Goal: Find specific page/section: Find specific page/section

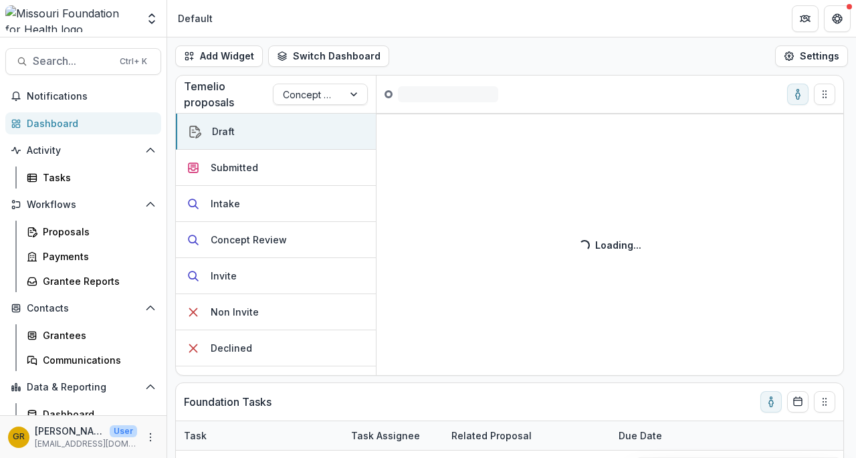
click at [65, 61] on span "Search..." at bounding box center [72, 61] width 79 height 13
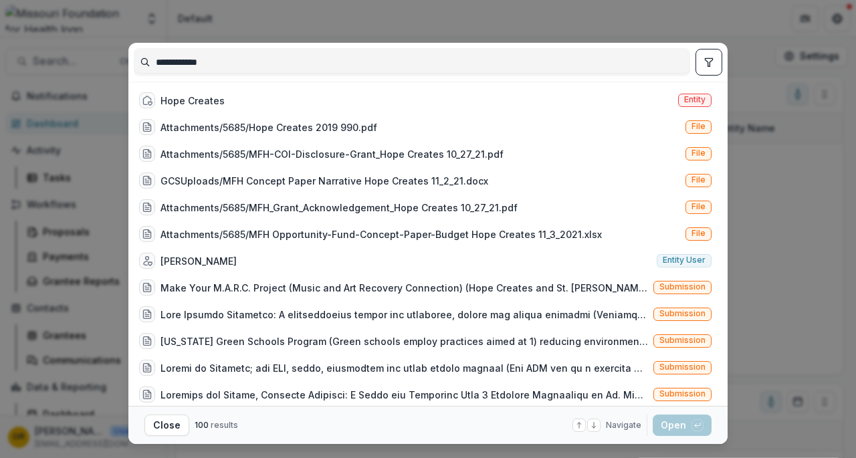
type input "**********"
click at [209, 92] on div "Hope Creates" at bounding box center [182, 100] width 86 height 16
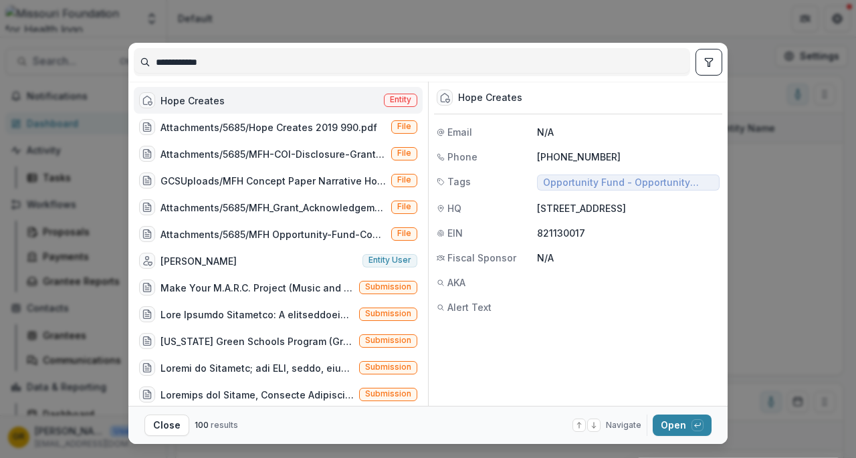
click at [677, 428] on button "Open with enter key" at bounding box center [682, 425] width 59 height 21
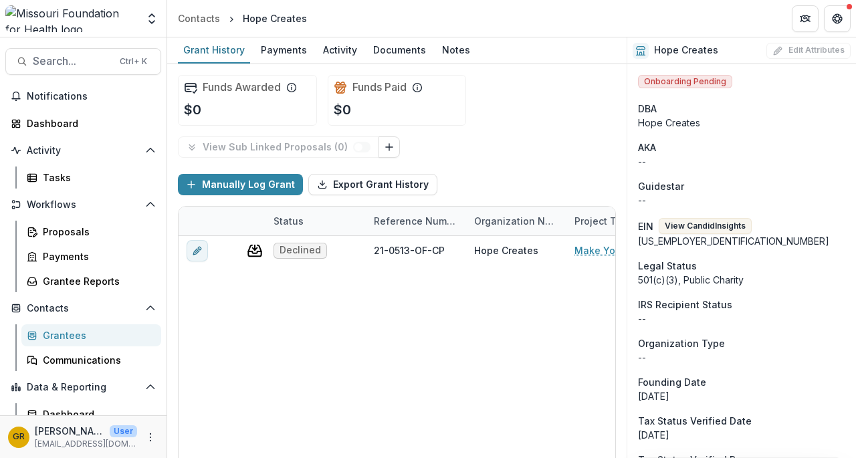
click at [616, 386] on div "Funds Awarded $0 Funds Paid $0 View Sub Linked Proposals ( 0 ) Manually Log Gra…" at bounding box center [396, 261] width 459 height 394
click at [78, 65] on span "Search..." at bounding box center [72, 61] width 79 height 13
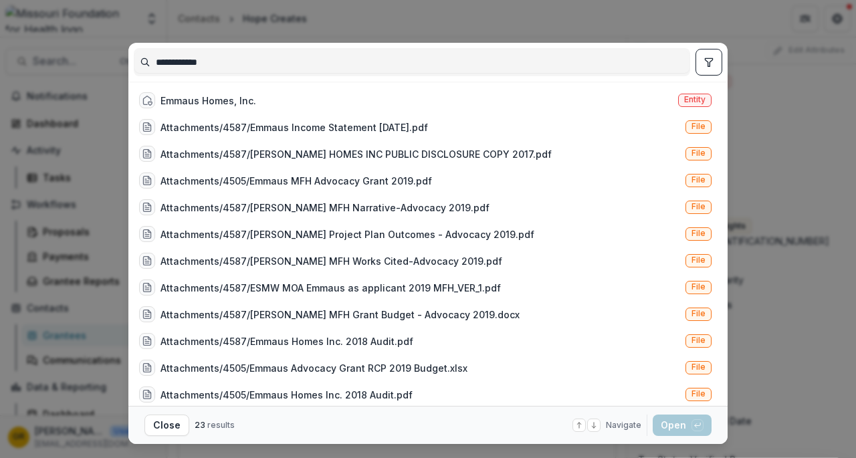
type input "**********"
click at [193, 101] on div "Emmaus Homes, Inc." at bounding box center [208, 101] width 96 height 14
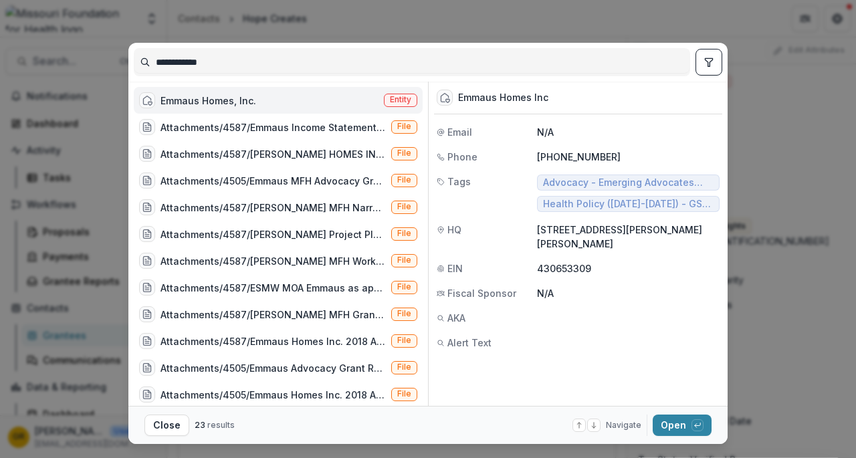
click at [676, 423] on button "Open with enter key" at bounding box center [682, 425] width 59 height 21
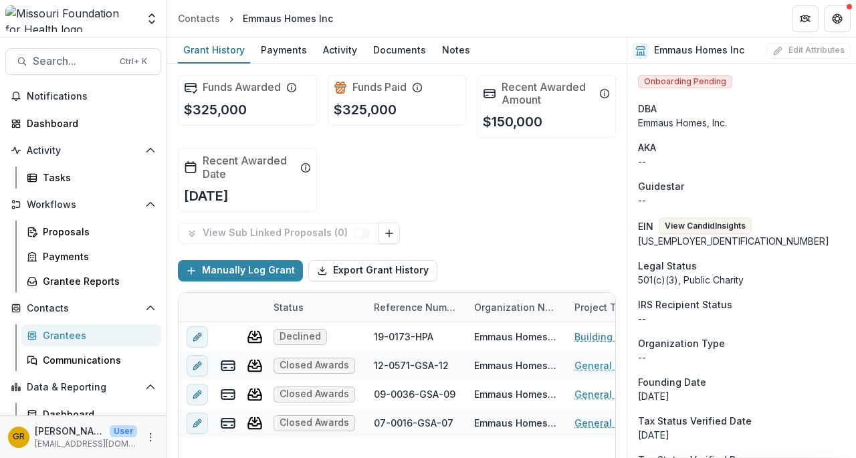
click at [87, 58] on span "Search..." at bounding box center [72, 61] width 79 height 13
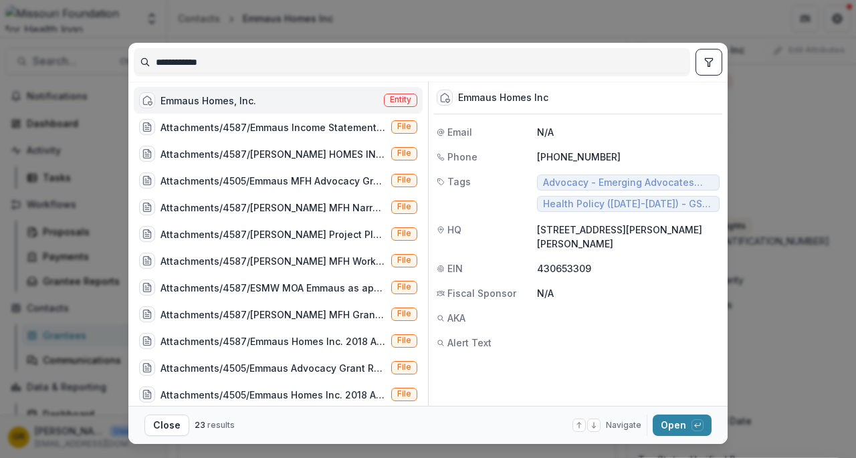
drag, startPoint x: 246, startPoint y: 55, endPoint x: 31, endPoint y: 39, distance: 215.2
click at [16, 45] on div "**********" at bounding box center [428, 229] width 856 height 458
type input "**********"
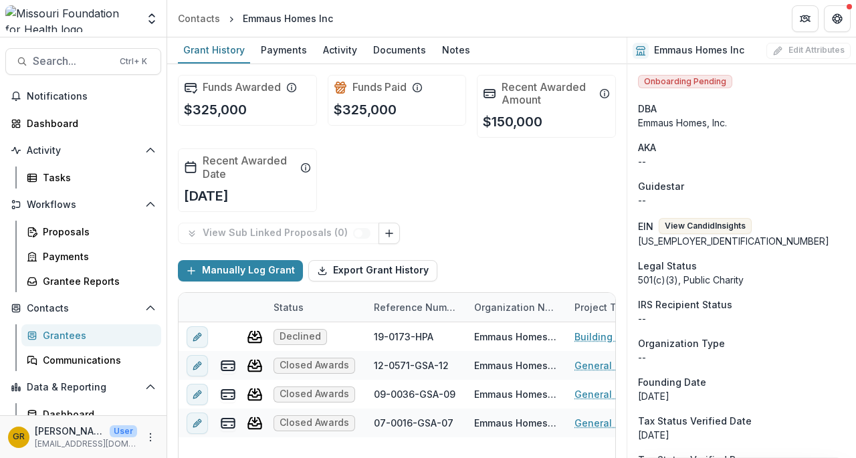
click at [47, 62] on span "Search..." at bounding box center [72, 61] width 79 height 13
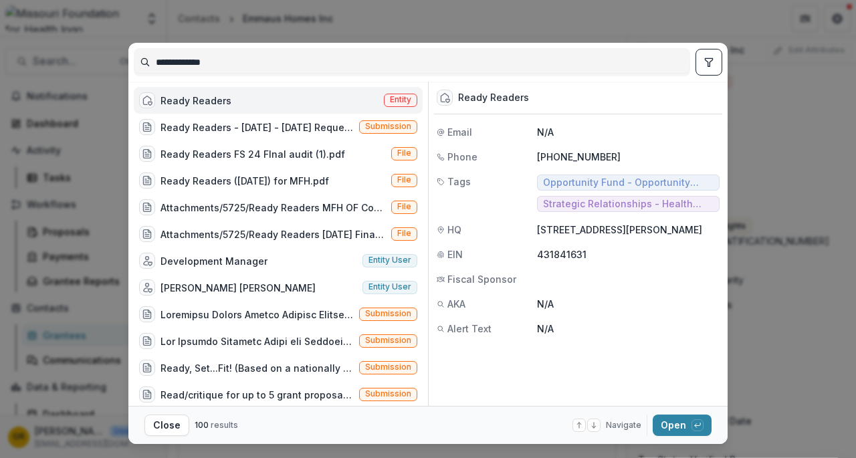
click at [673, 423] on button "Open with enter key" at bounding box center [682, 425] width 59 height 21
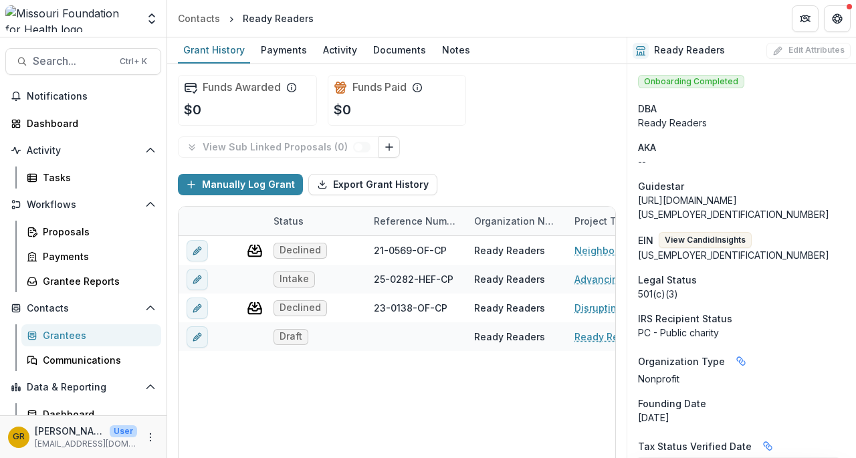
click at [78, 60] on span "Search..." at bounding box center [72, 61] width 79 height 13
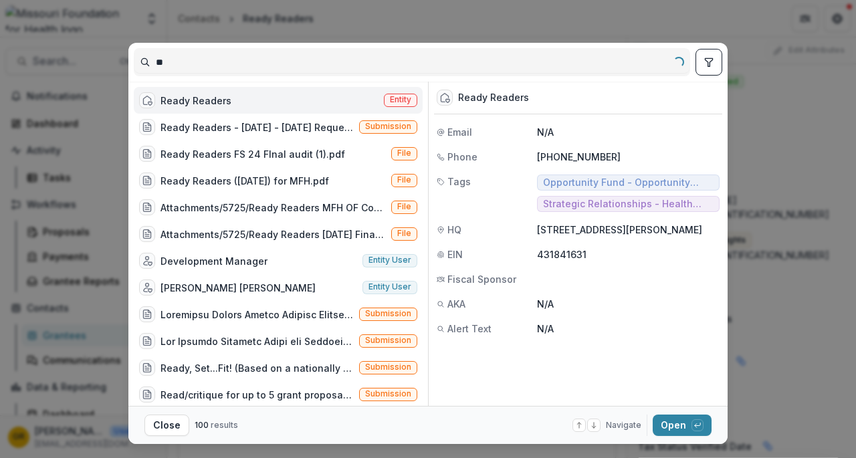
type input "*"
type input "**********"
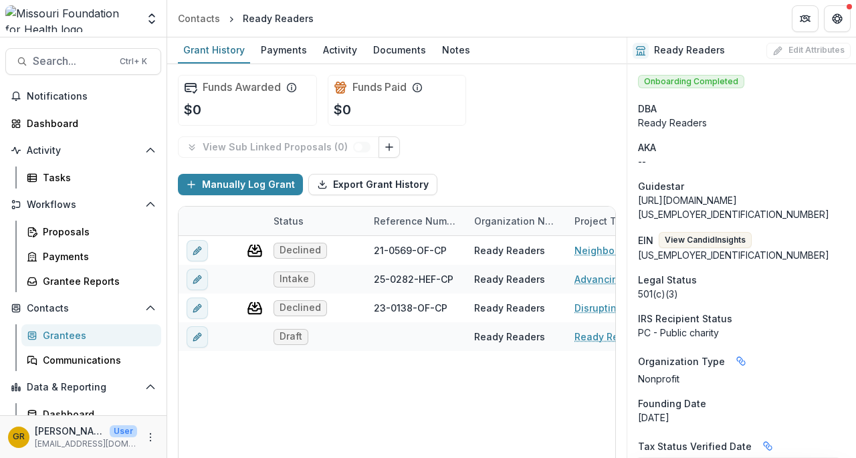
click at [93, 62] on span "Search..." at bounding box center [72, 61] width 79 height 13
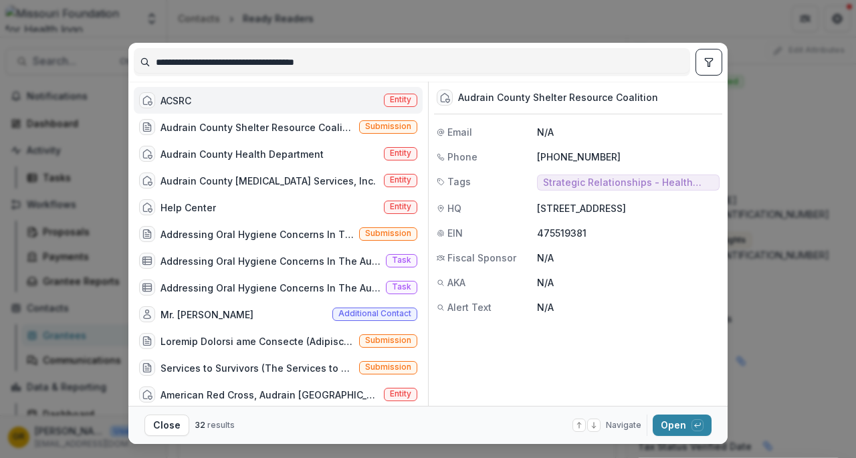
click at [674, 427] on button "Open with enter key" at bounding box center [682, 425] width 59 height 21
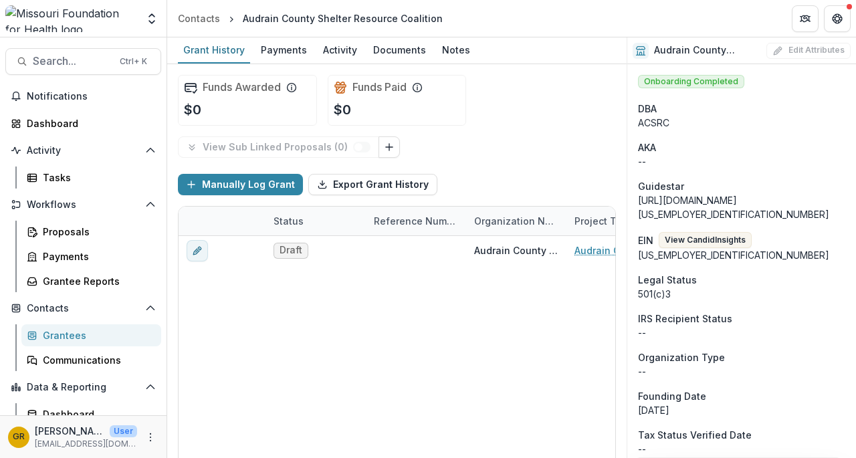
click at [74, 62] on span "Search..." at bounding box center [72, 61] width 79 height 13
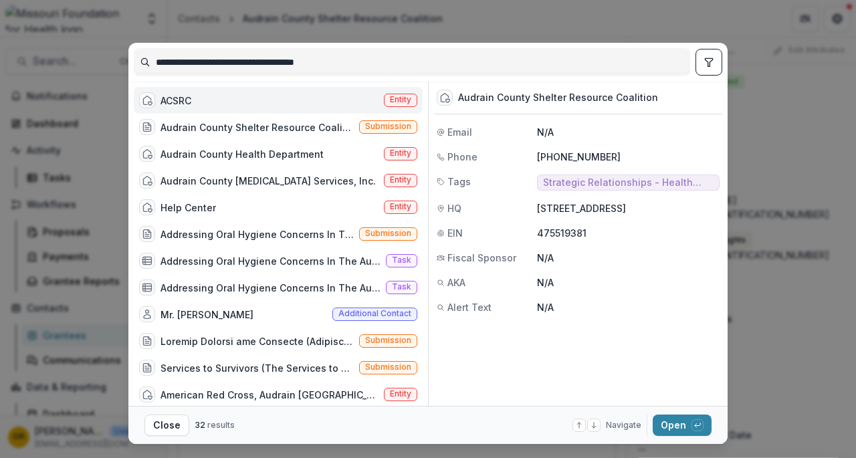
click at [193, 122] on div "Audrain County Shelter Resource Coalition - [DATE] - [DATE] Request for Concept…" at bounding box center [256, 127] width 193 height 14
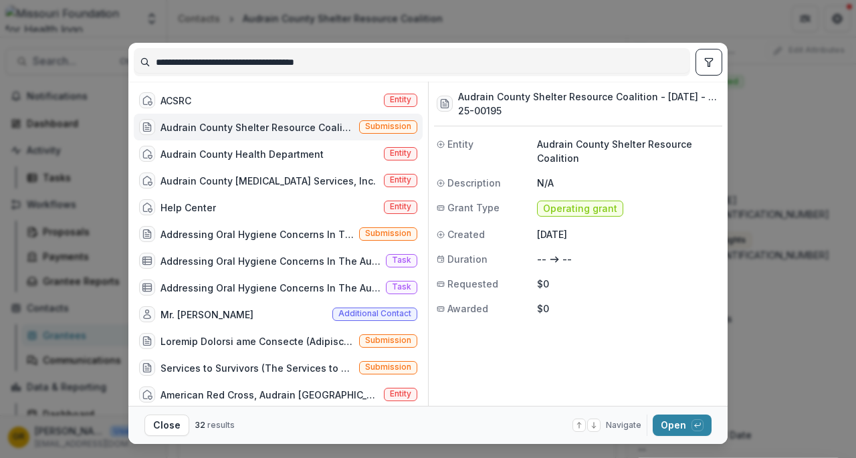
click at [666, 425] on button "Open with enter key" at bounding box center [682, 425] width 59 height 21
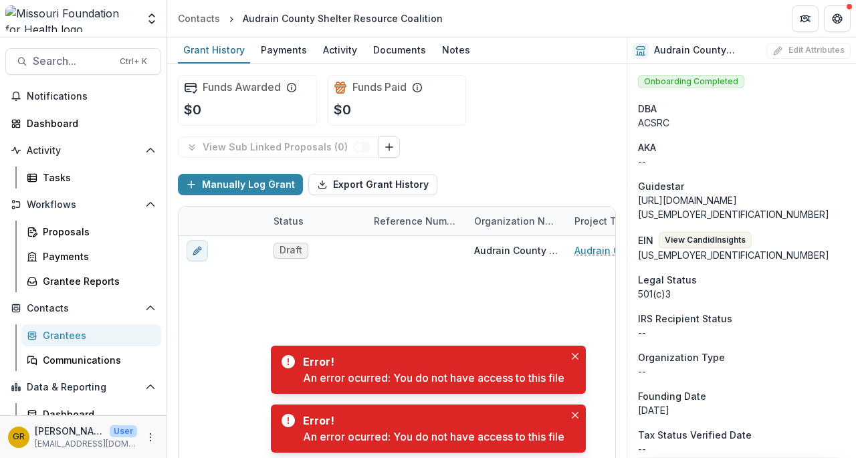
click at [78, 51] on button "Search... Ctrl + K" at bounding box center [83, 61] width 156 height 27
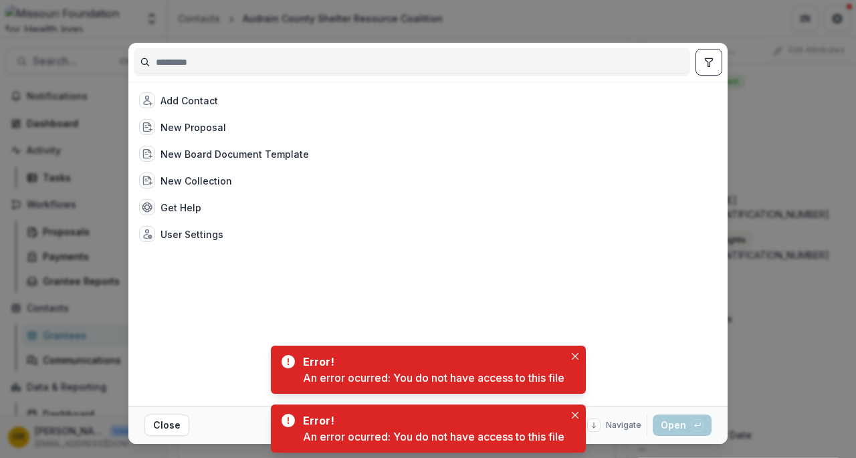
click at [31, 39] on div "Add Contact New Proposal New Board Document Template New Collection Get Help Us…" at bounding box center [428, 229] width 856 height 458
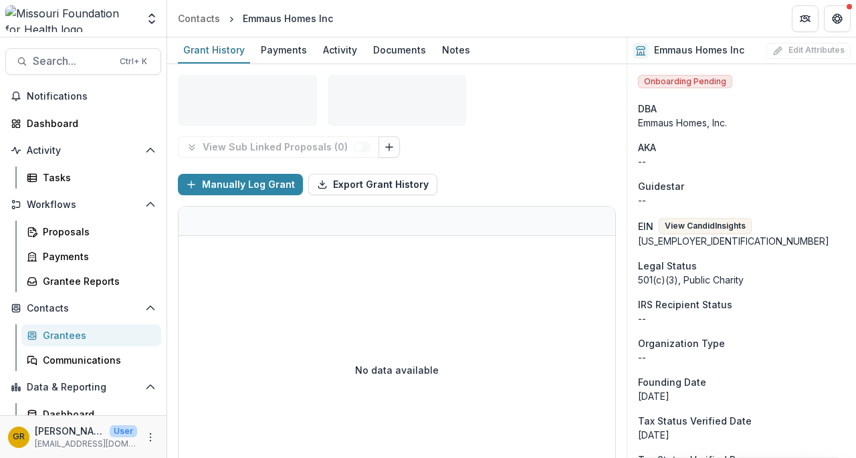
click at [55, 57] on span "Search..." at bounding box center [72, 61] width 79 height 13
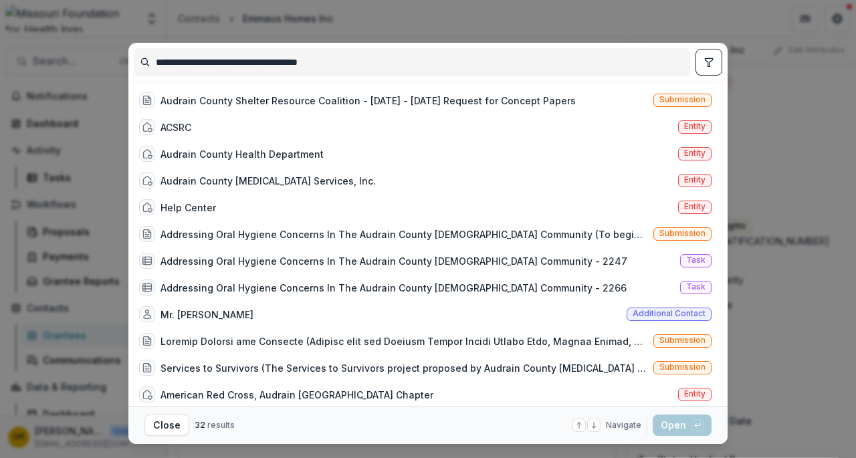
type input "**********"
click at [189, 130] on div "ACSRC" at bounding box center [175, 127] width 31 height 14
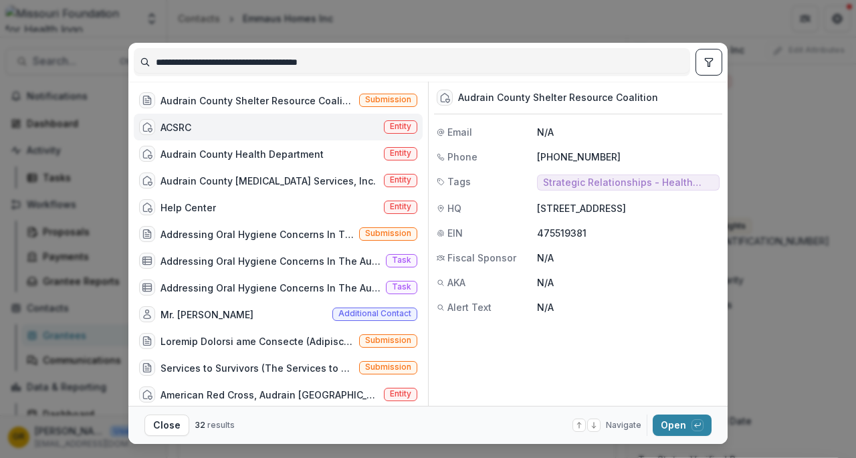
click at [189, 130] on div "ACSRC" at bounding box center [175, 127] width 31 height 14
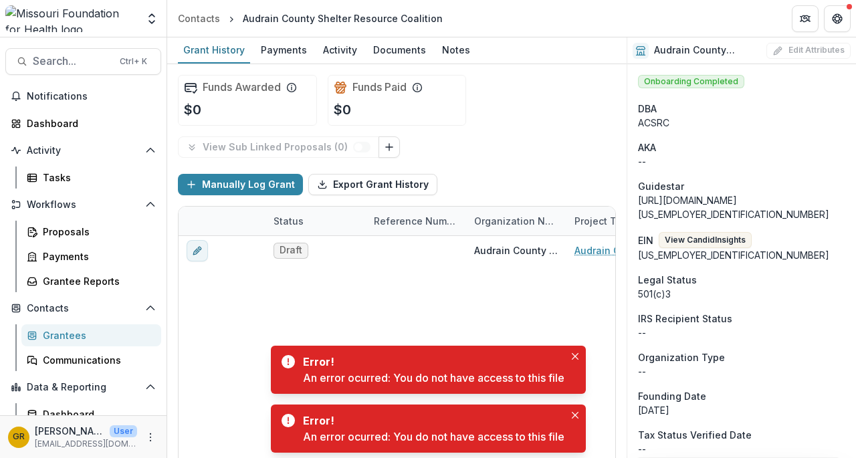
click at [51, 61] on span "Search..." at bounding box center [72, 61] width 79 height 13
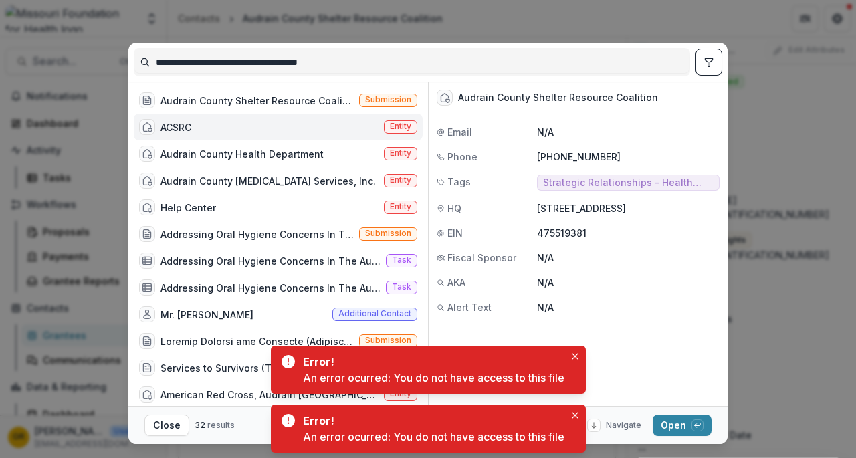
click at [209, 122] on div "ACSRC Entity" at bounding box center [278, 127] width 289 height 27
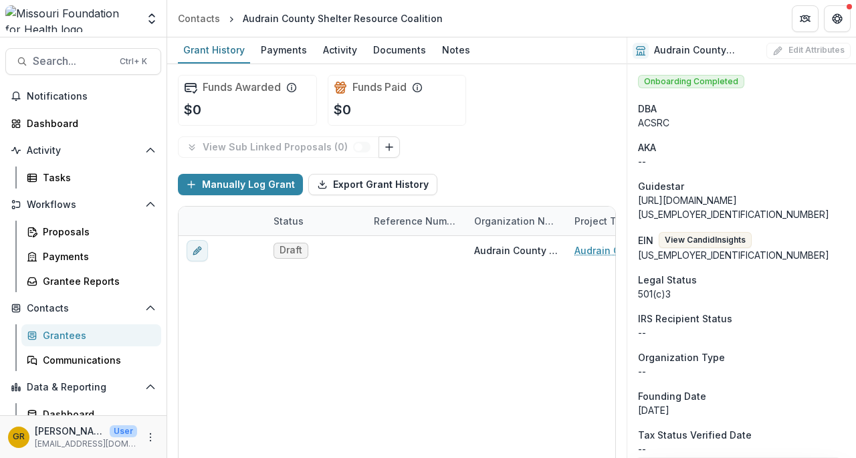
click at [79, 69] on button "Search... Ctrl + K" at bounding box center [83, 61] width 156 height 27
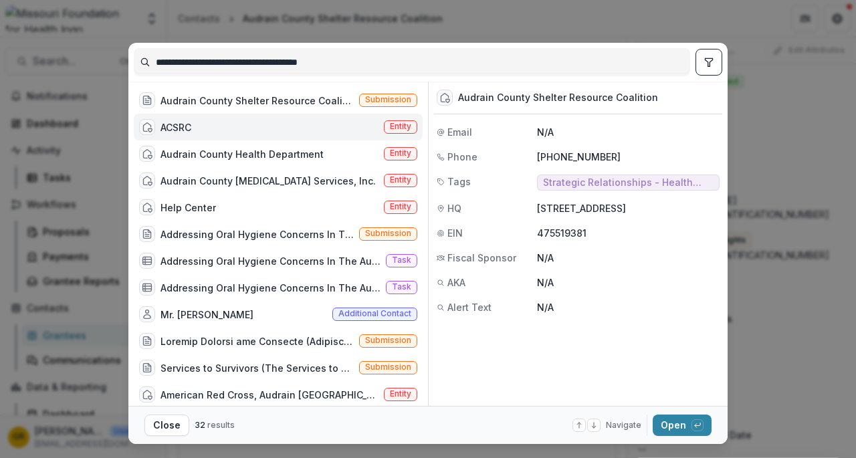
click at [162, 128] on div "ACSRC" at bounding box center [175, 127] width 31 height 14
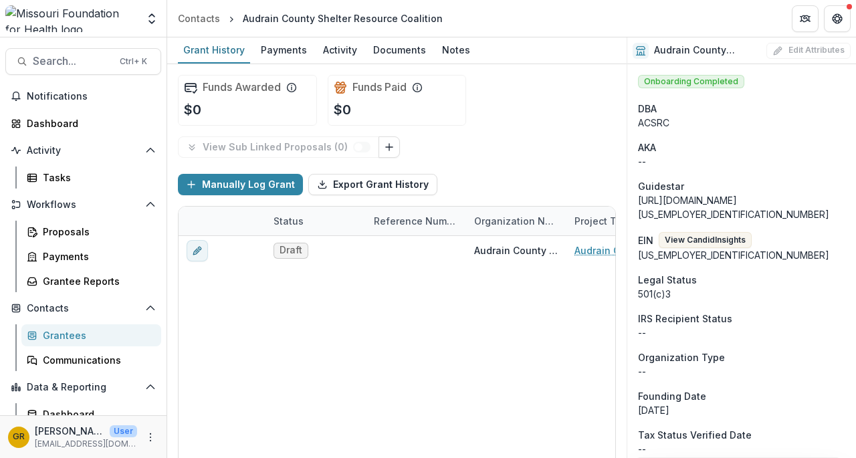
click at [86, 63] on span "Search..." at bounding box center [72, 61] width 79 height 13
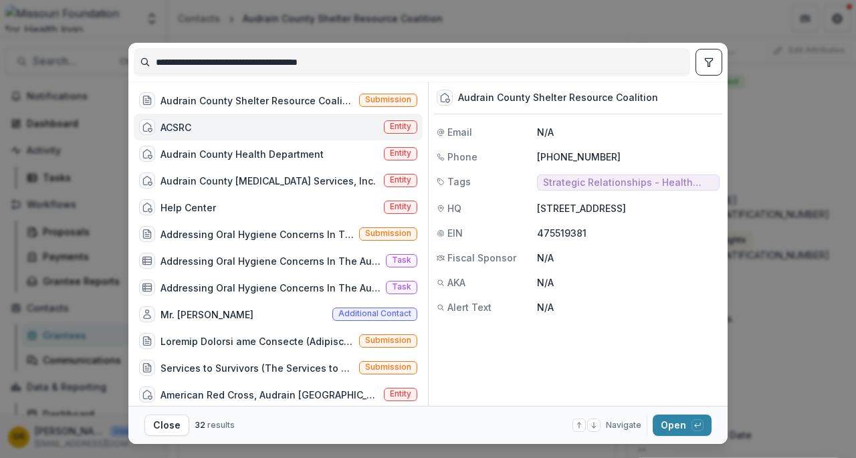
click at [182, 98] on div "Audrain County Shelter Resource Coalition - [DATE] - [DATE] Request for Concept…" at bounding box center [256, 101] width 193 height 14
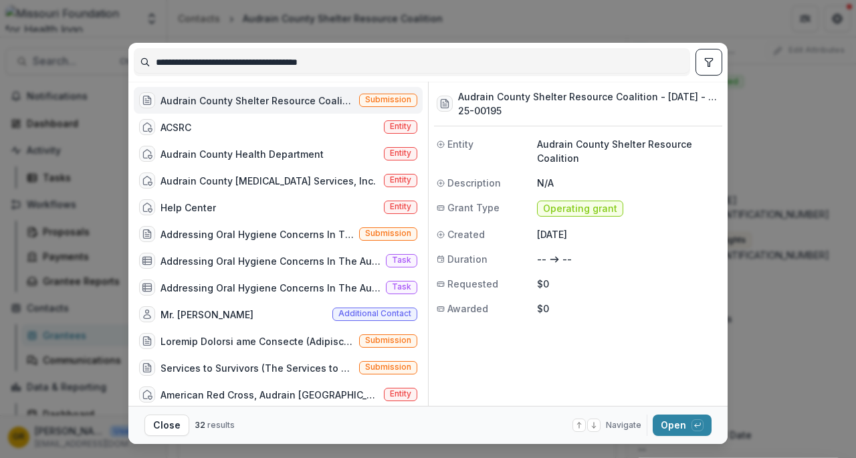
click at [183, 122] on div "ACSRC" at bounding box center [175, 127] width 31 height 14
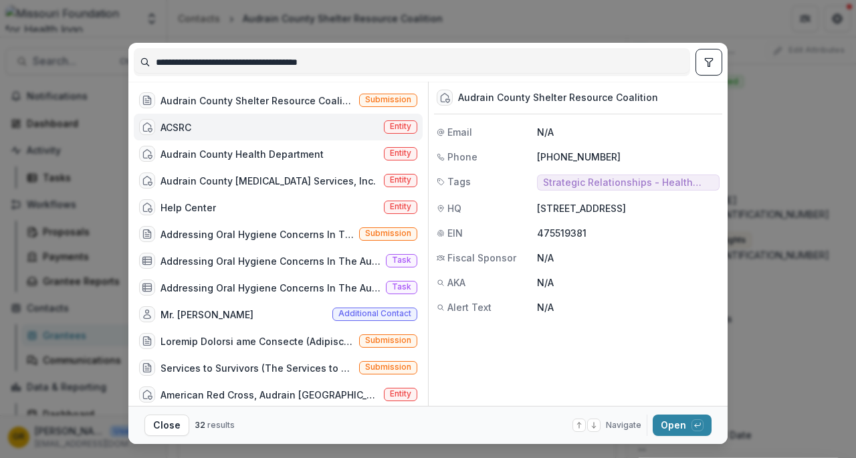
click at [669, 421] on button "Open with enter key" at bounding box center [682, 425] width 59 height 21
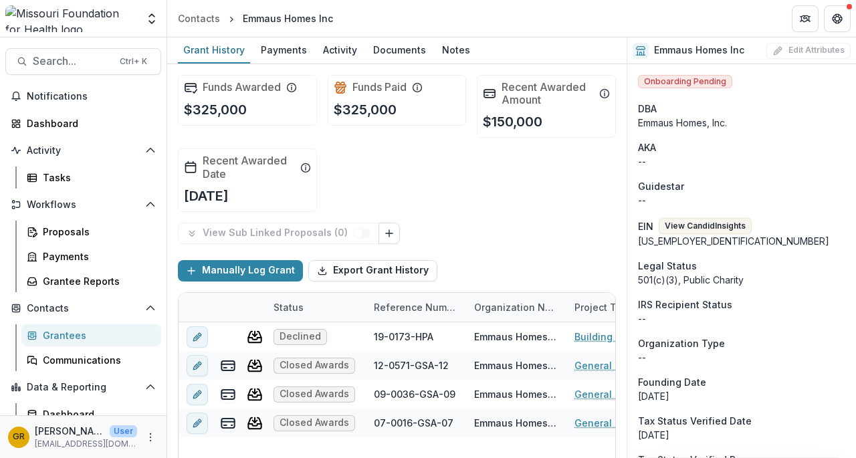
click at [66, 61] on span "Search..." at bounding box center [72, 61] width 79 height 13
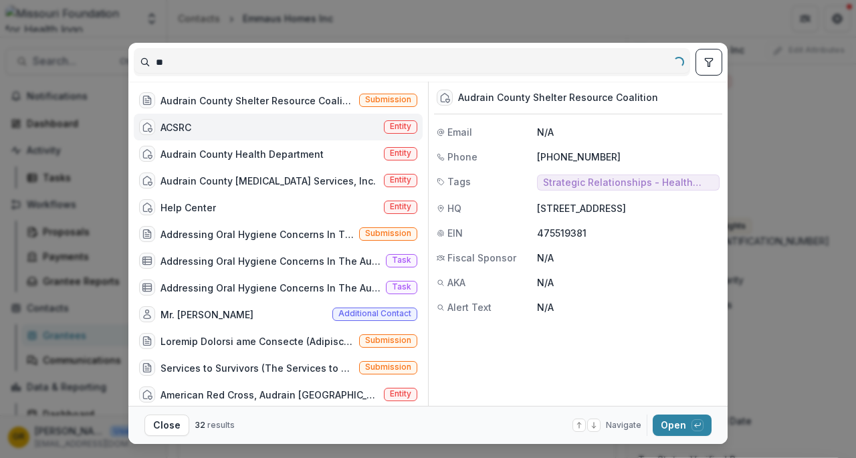
type input "*"
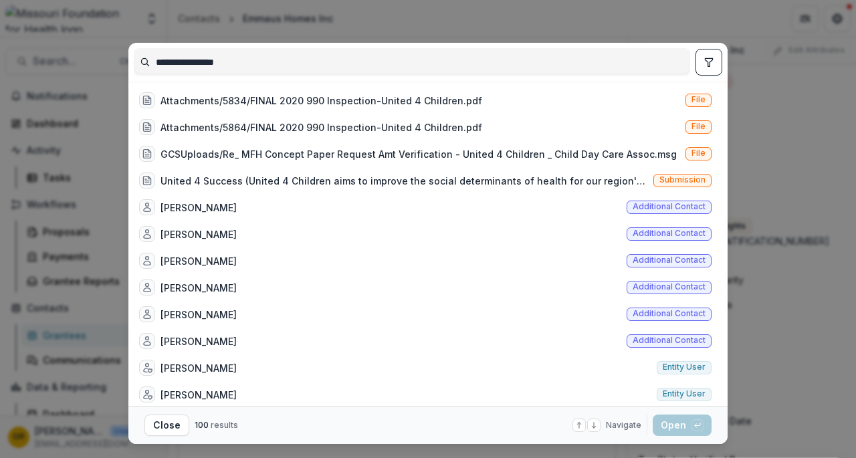
type input "**********"
click at [168, 430] on button "Close" at bounding box center [166, 425] width 45 height 21
